Goal: Browse casually

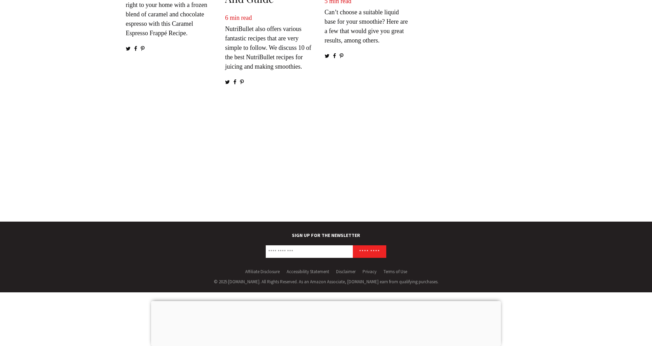
scroll to position [1135, 0]
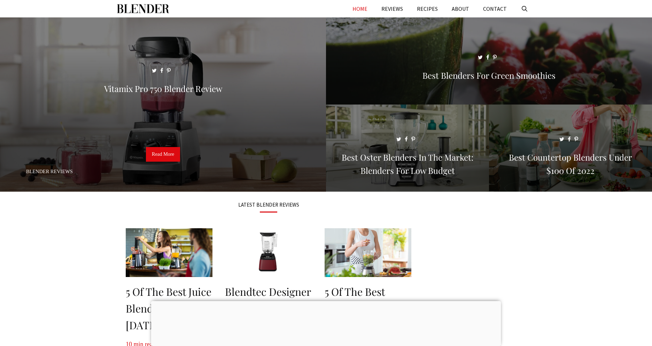
scroll to position [1009, 0]
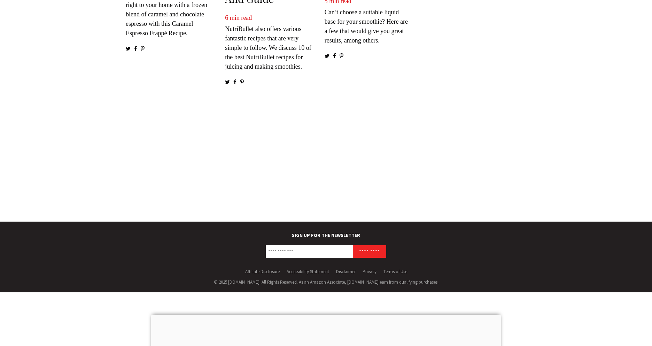
scroll to position [1009, 0]
